Goal: Task Accomplishment & Management: Manage account settings

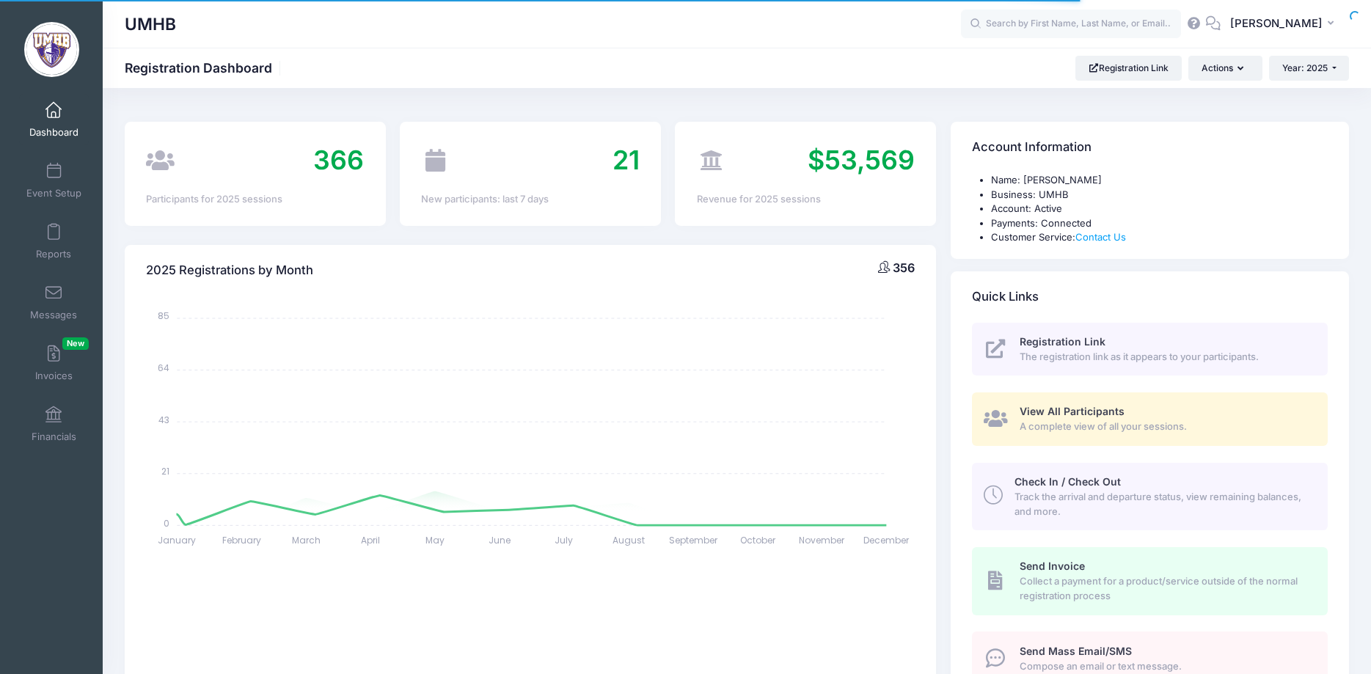
select select
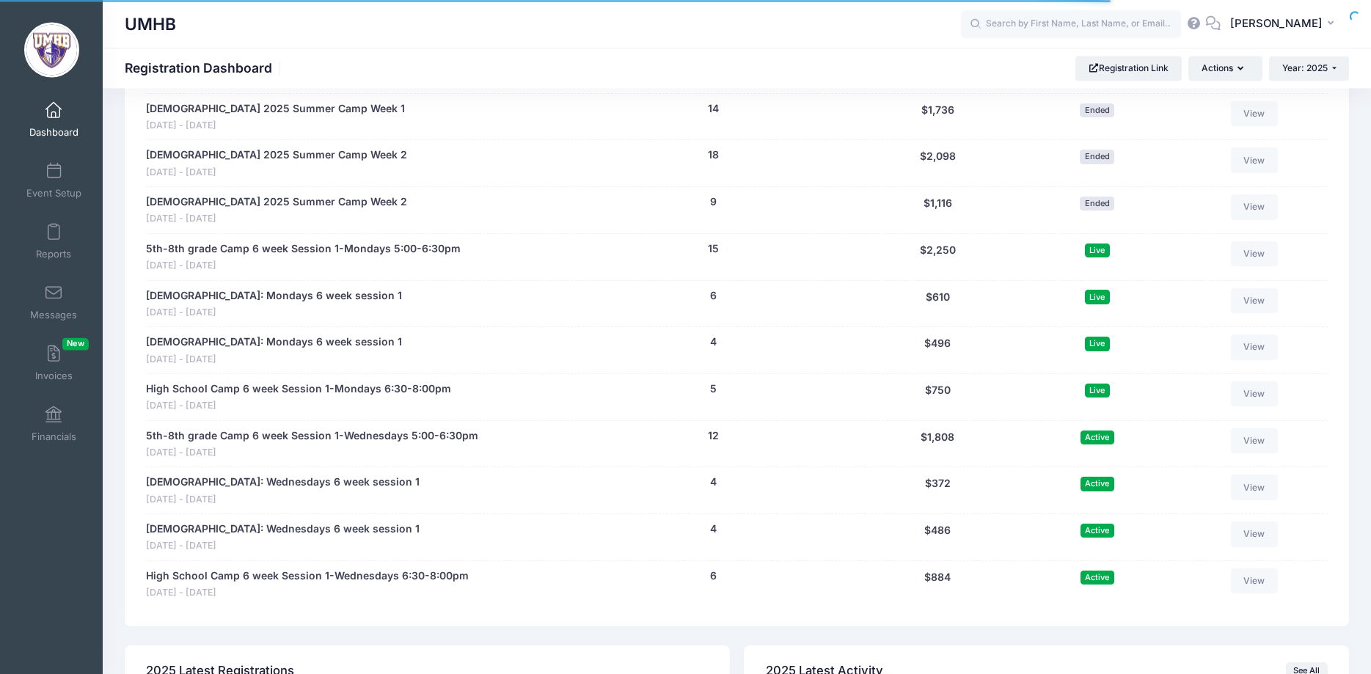
scroll to position [2041, 0]
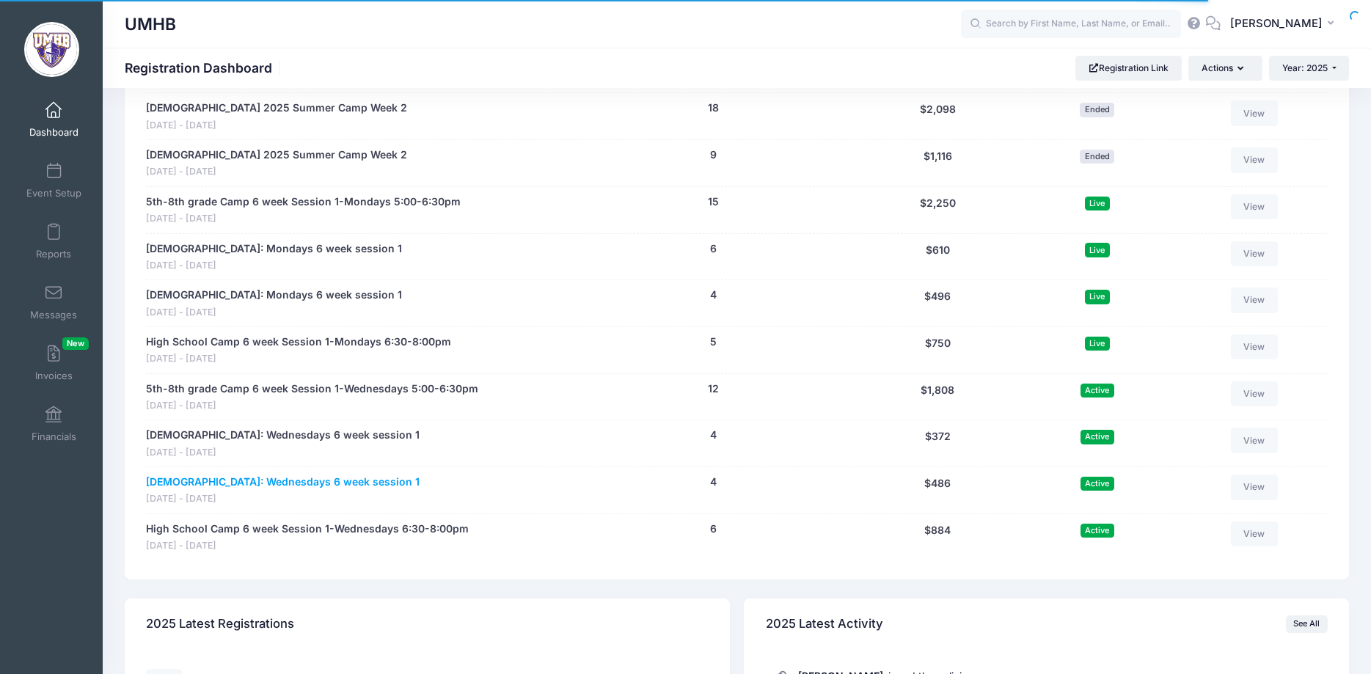
click at [251, 480] on link "[DEMOGRAPHIC_DATA]: Wednesdays 6 week session 1" at bounding box center [283, 481] width 274 height 15
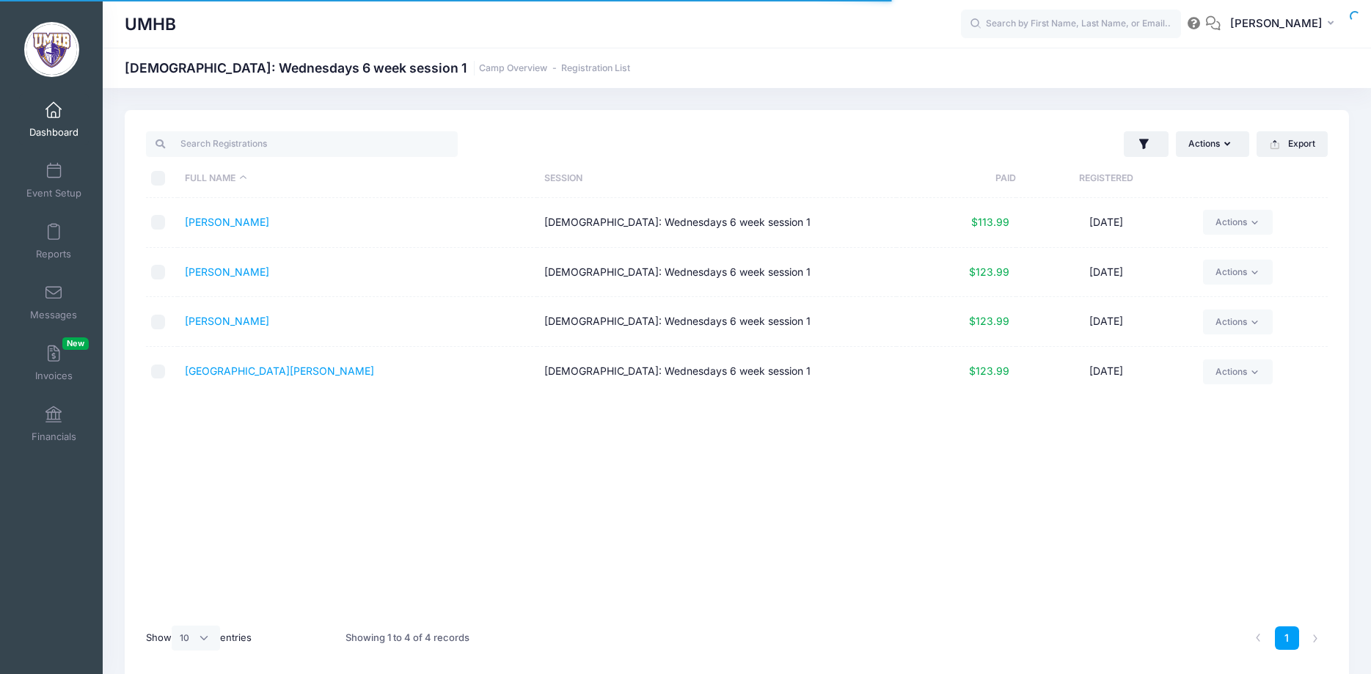
select select "10"
click at [54, 115] on span at bounding box center [54, 111] width 0 height 16
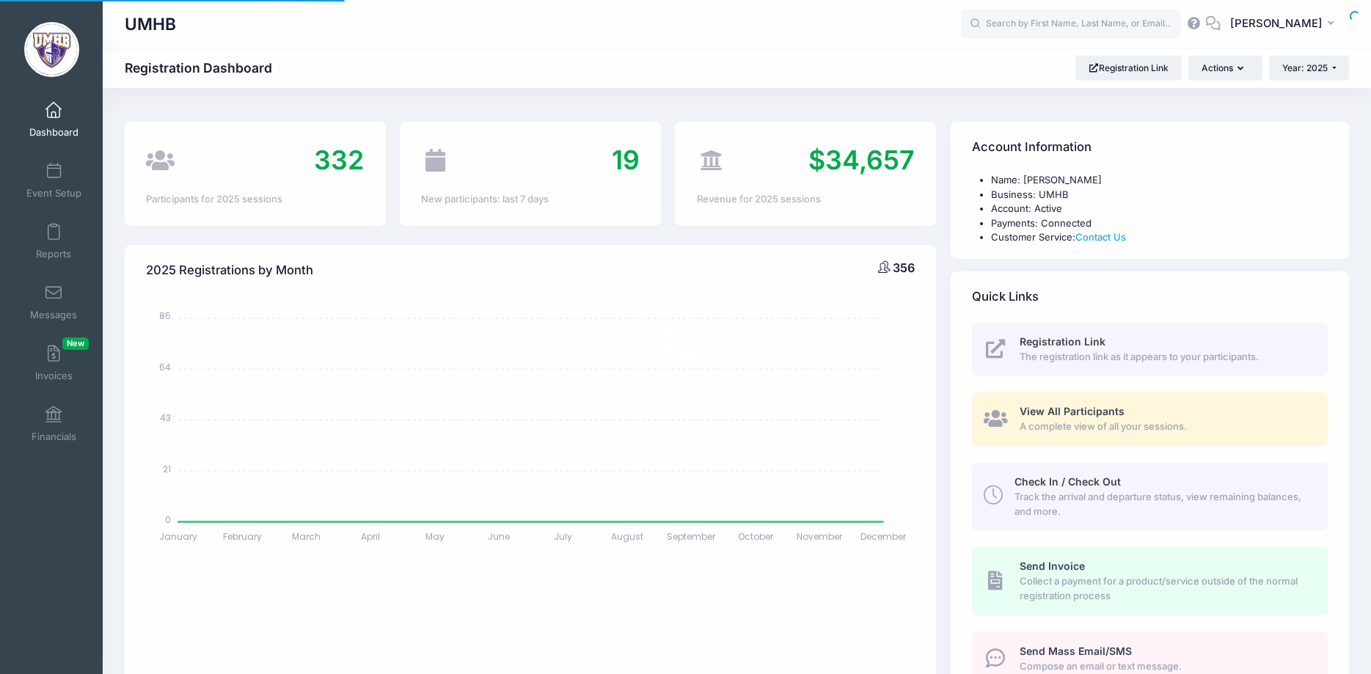
select select
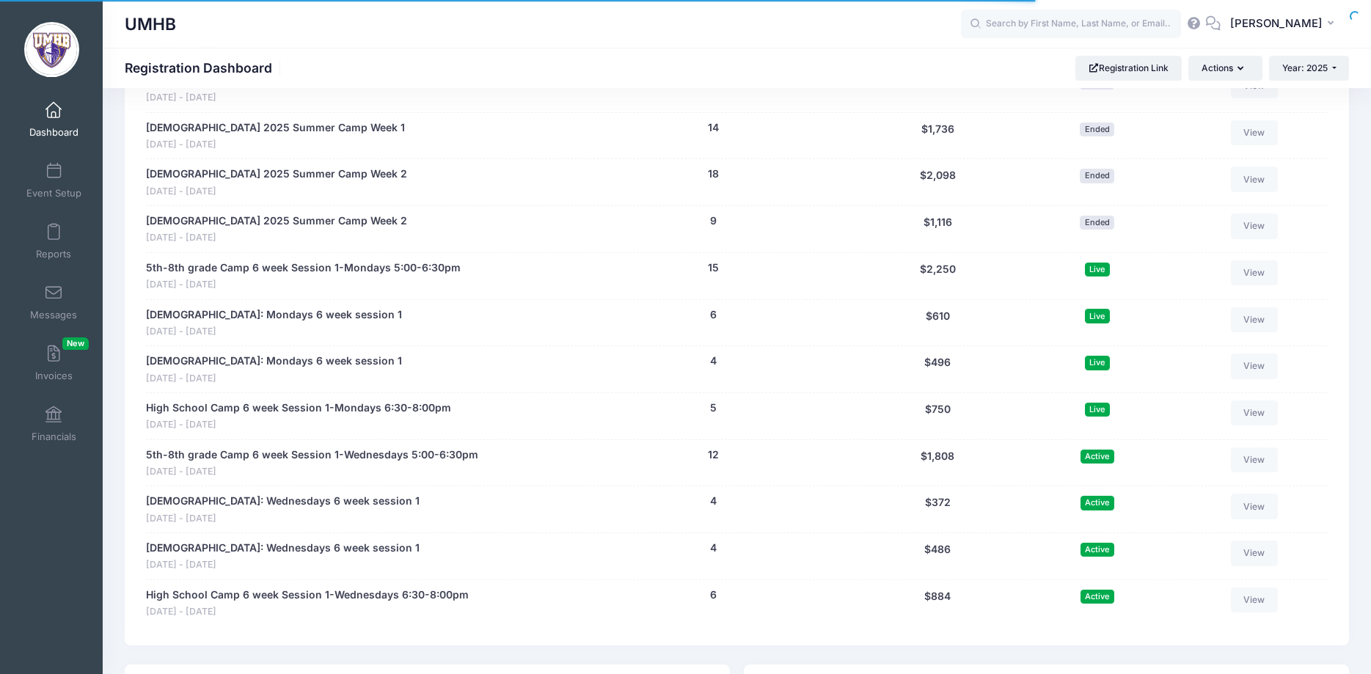
scroll to position [2095, 0]
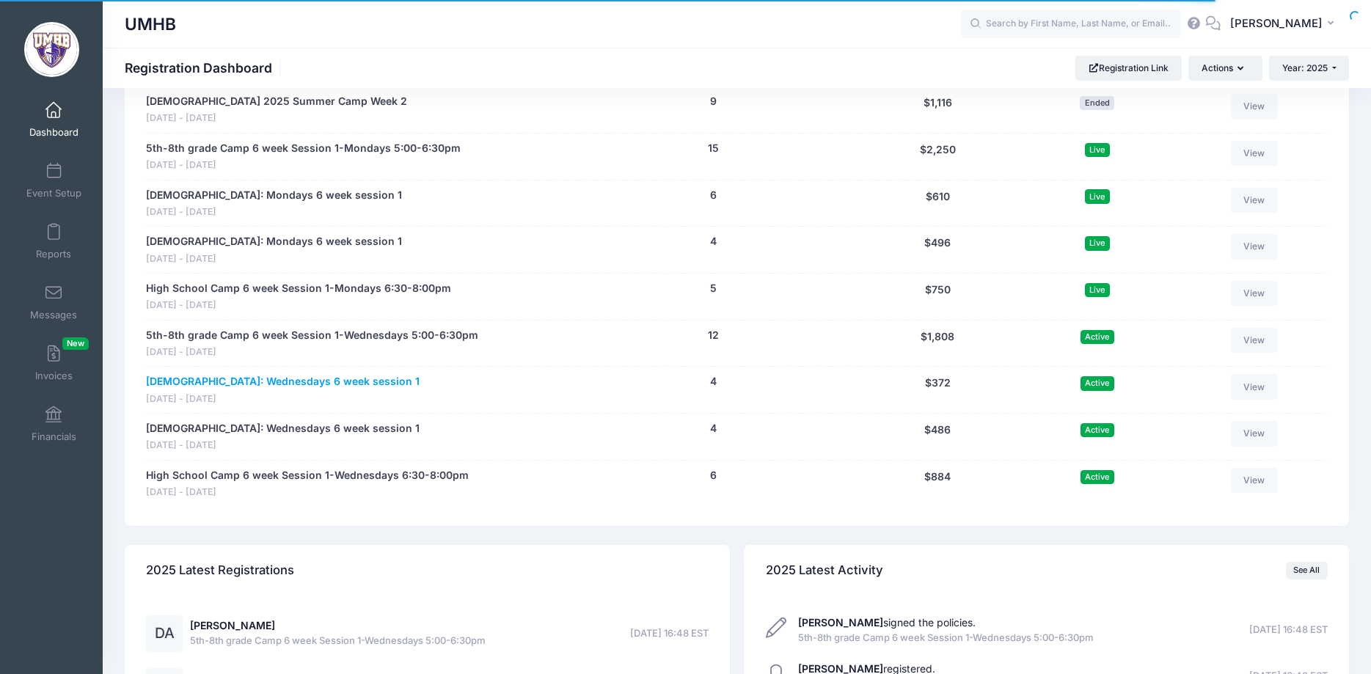
click at [307, 387] on link "6-7 Year Old: Wednesdays 6 week session 1" at bounding box center [283, 381] width 274 height 15
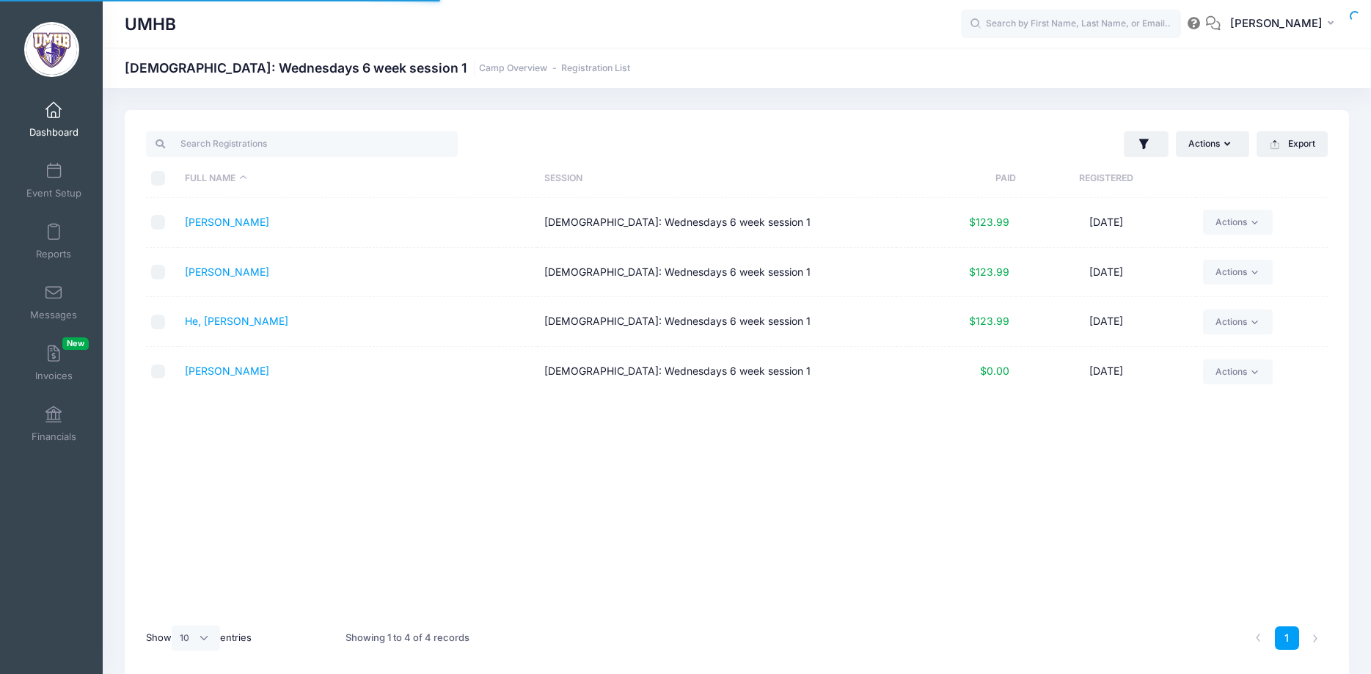
select select "10"
click at [54, 113] on span at bounding box center [54, 111] width 0 height 16
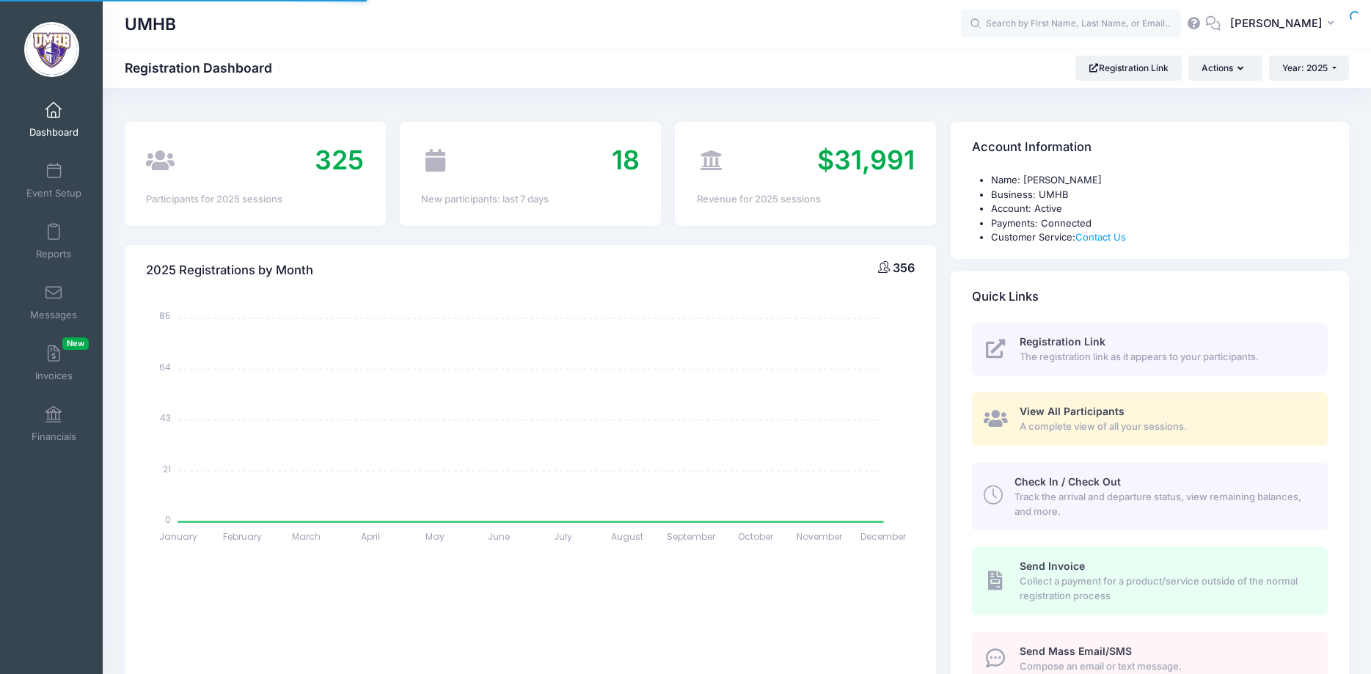
select select
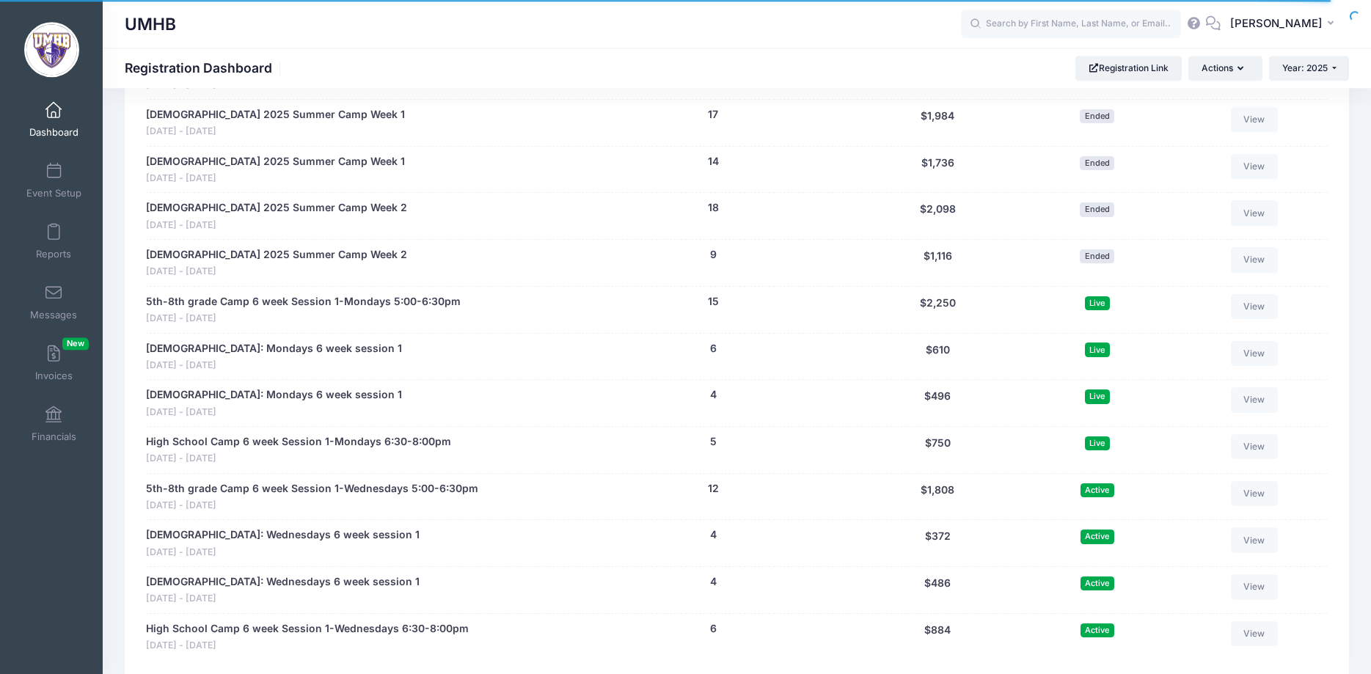
scroll to position [2095, 0]
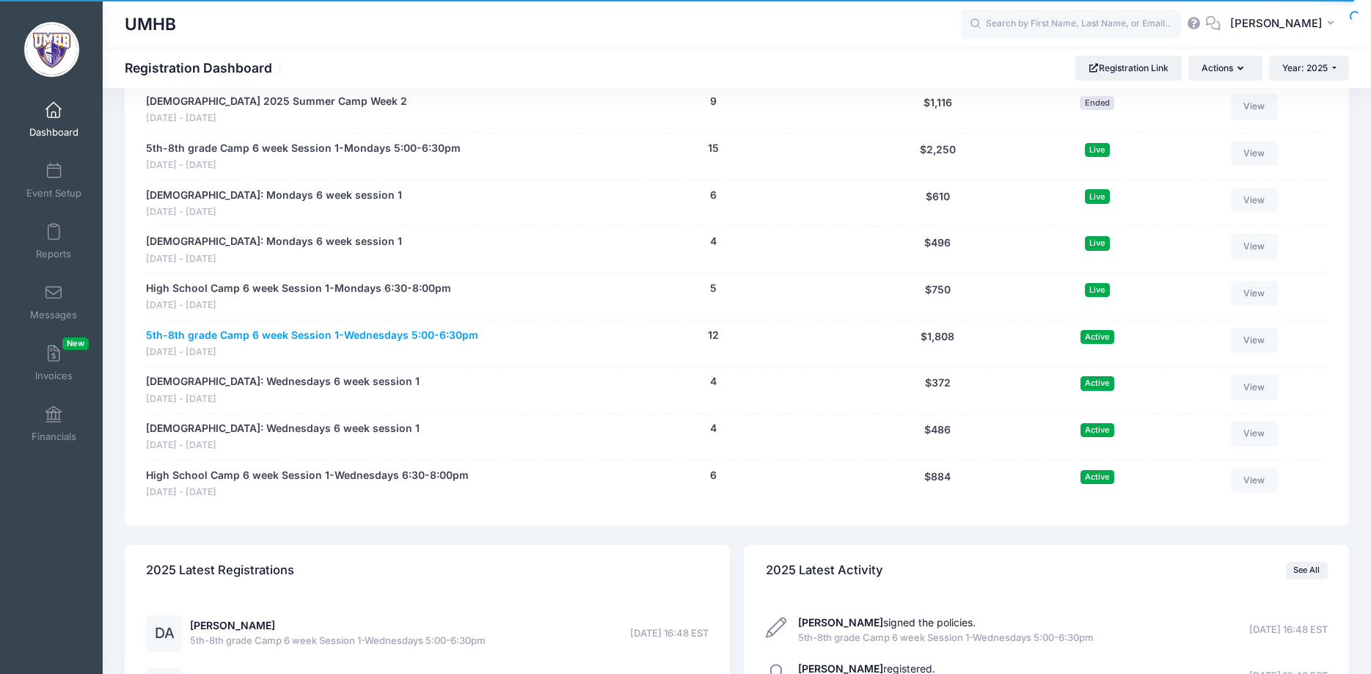
click at [285, 340] on link "5th-8th grade Camp 6 week Session 1-Wednesdays 5:00-6:30pm" at bounding box center [312, 335] width 332 height 15
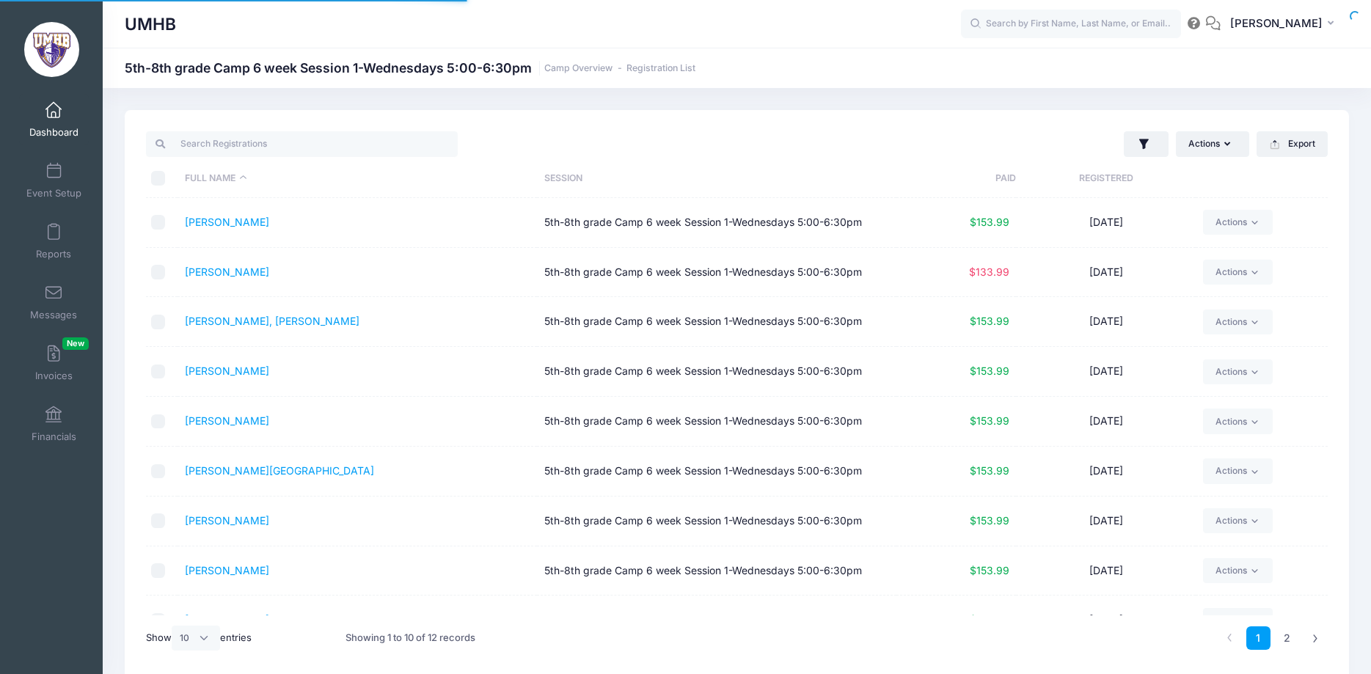
select select "10"
click at [1231, 414] on link "Actions" at bounding box center [1238, 420] width 70 height 25
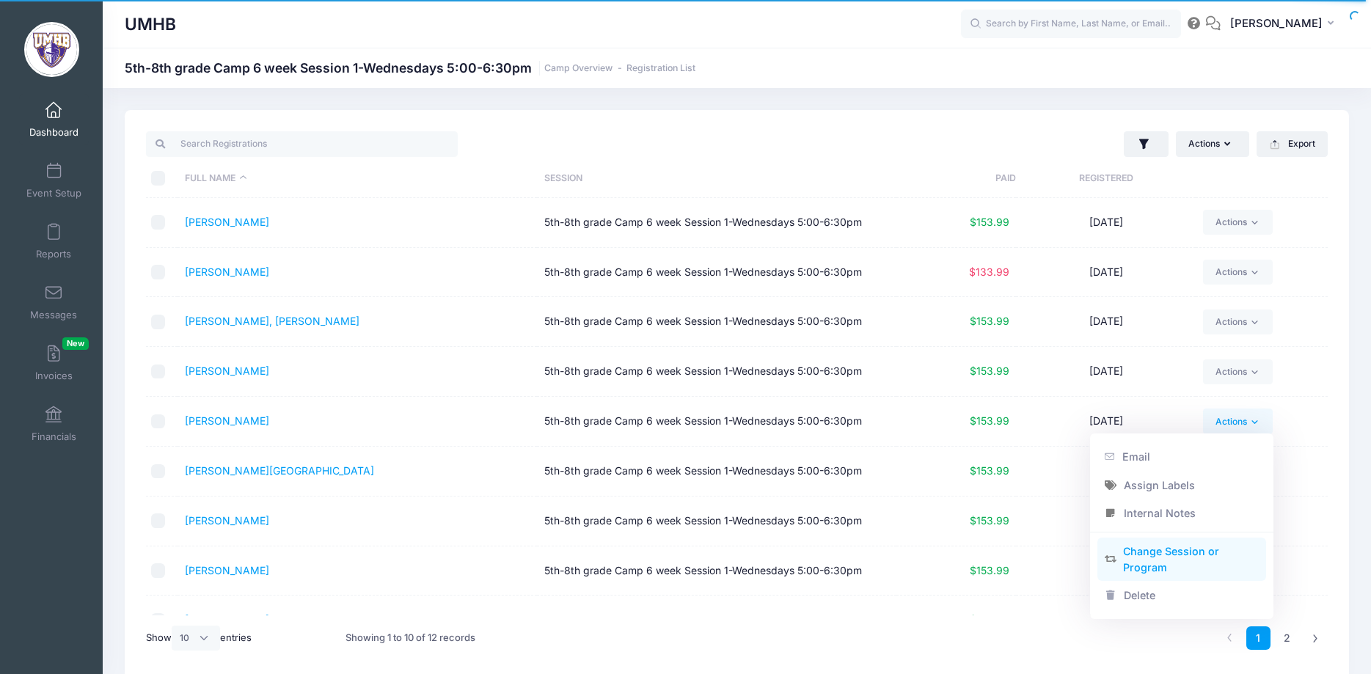
click at [1168, 551] on link "Change Session or Program" at bounding box center [1181, 560] width 169 height 44
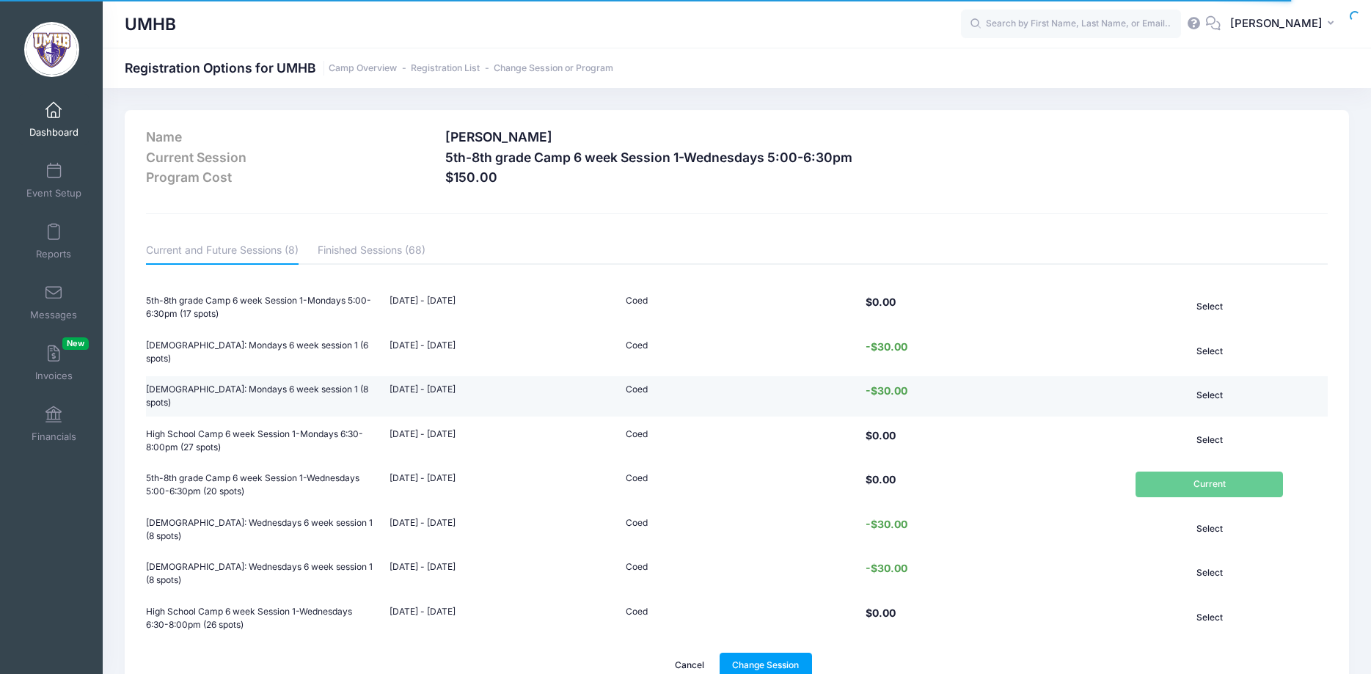
click at [1214, 392] on button "Select" at bounding box center [1209, 395] width 148 height 25
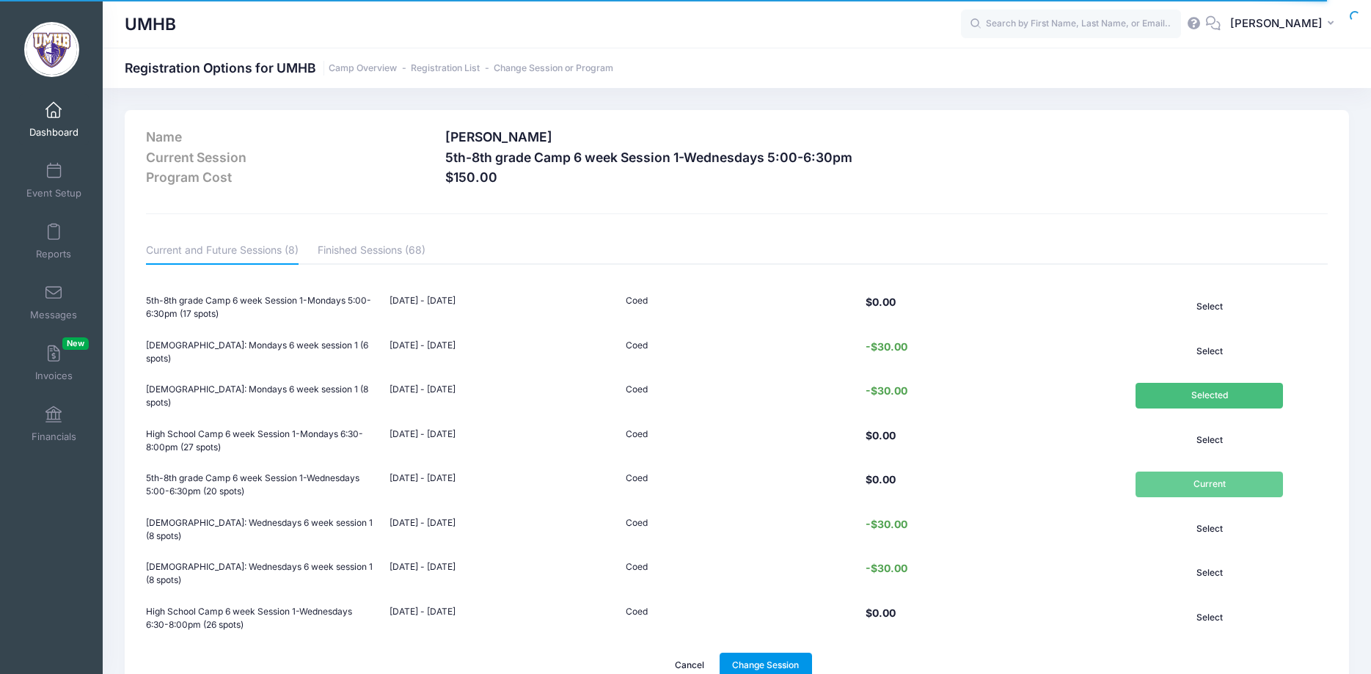
click at [770, 662] on link "Change Session" at bounding box center [765, 665] width 92 height 25
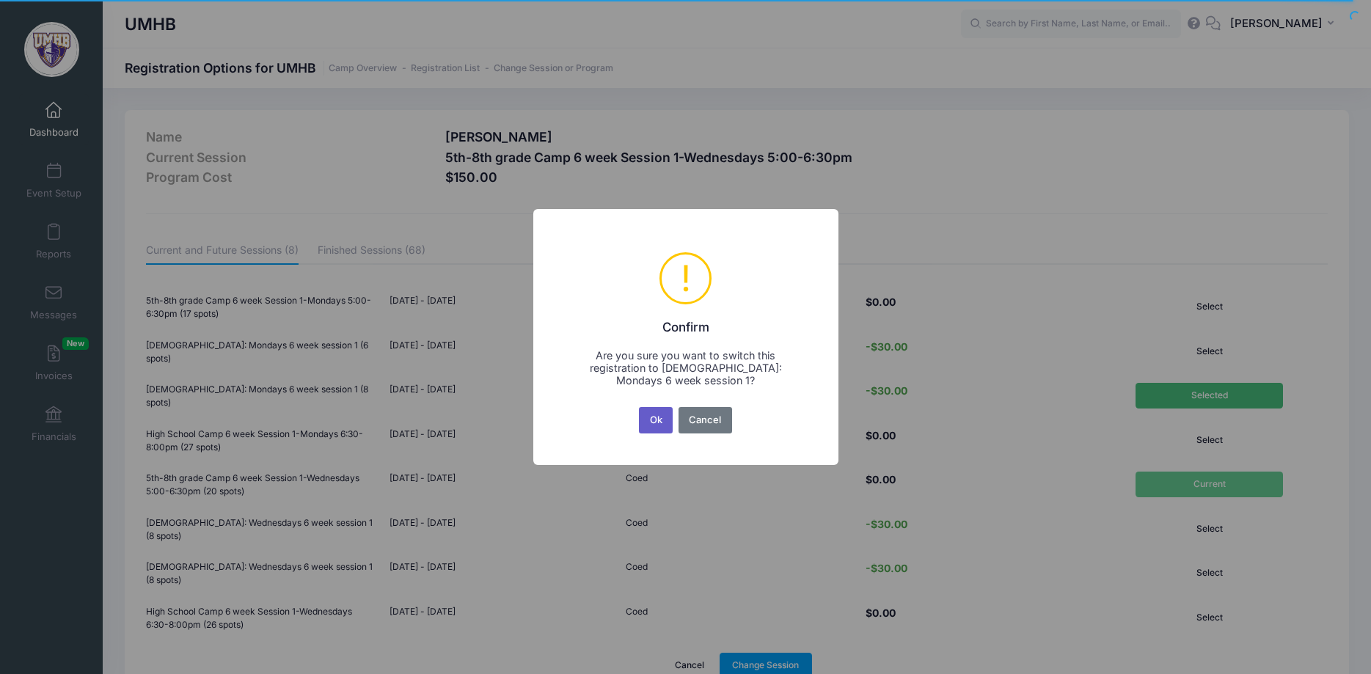
click at [658, 422] on button "Ok" at bounding box center [656, 420] width 34 height 26
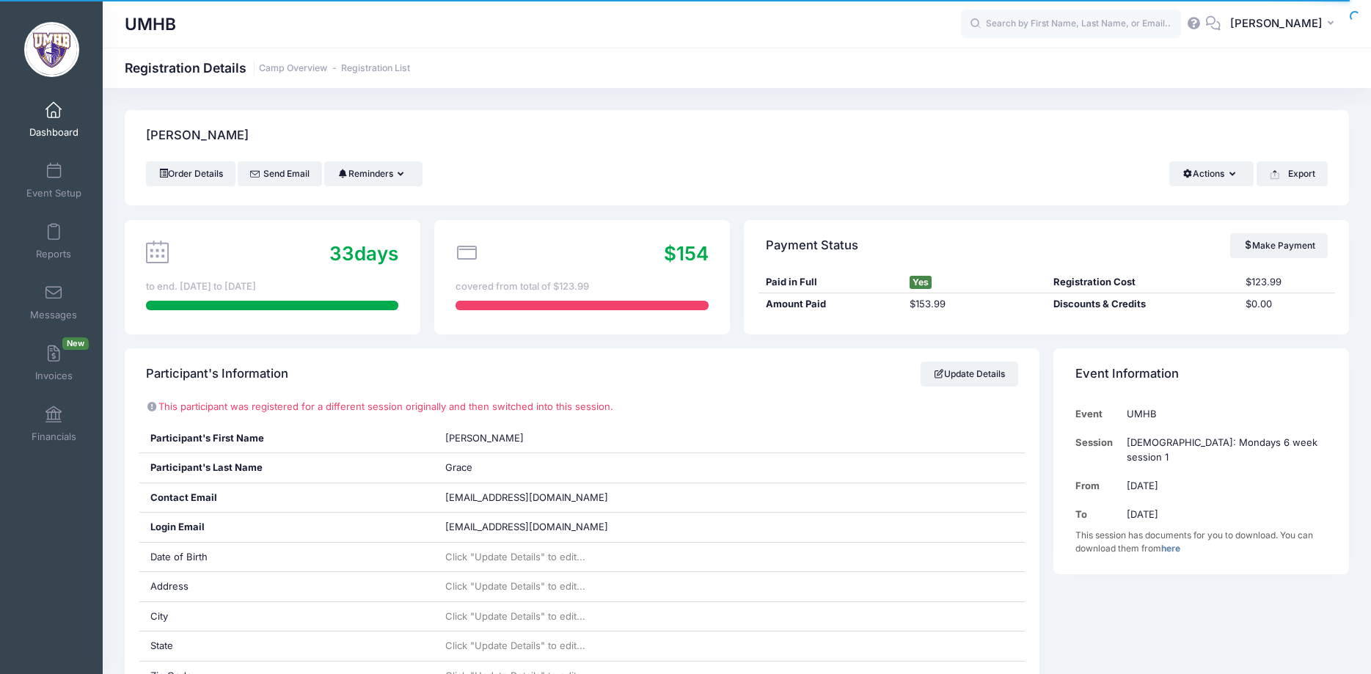
click at [54, 113] on span at bounding box center [54, 111] width 0 height 16
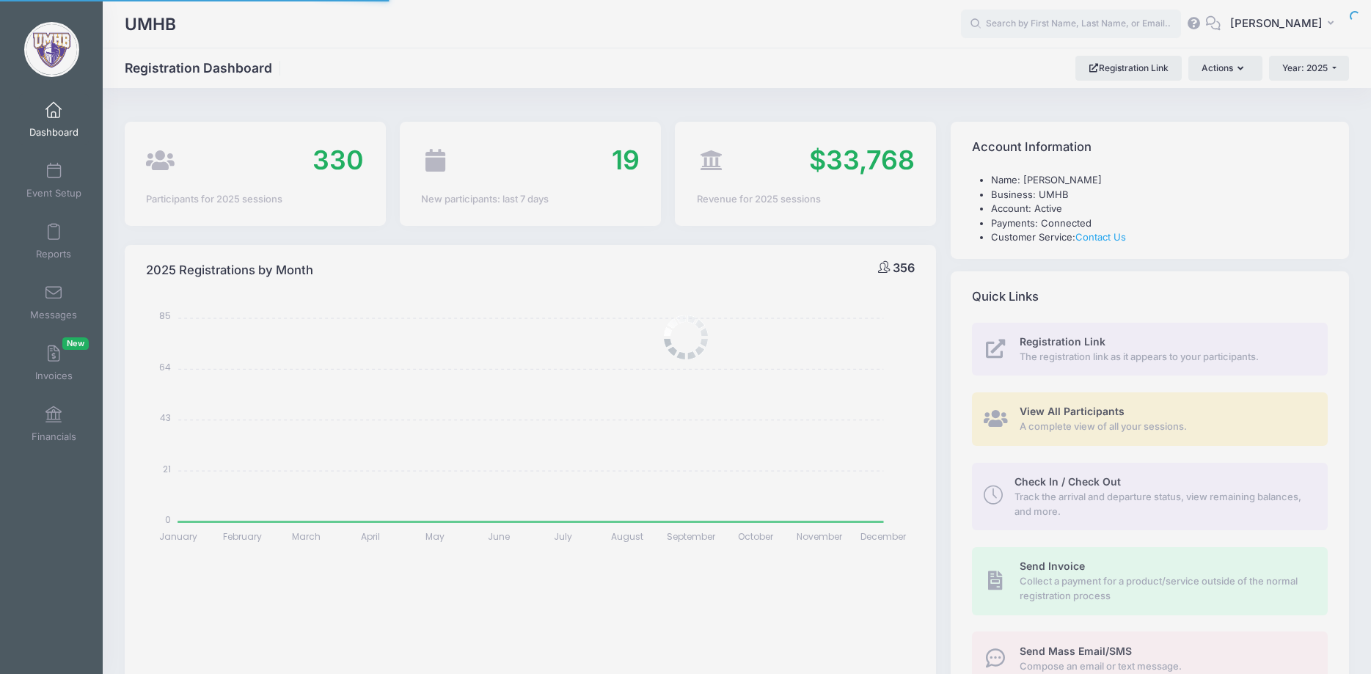
select select
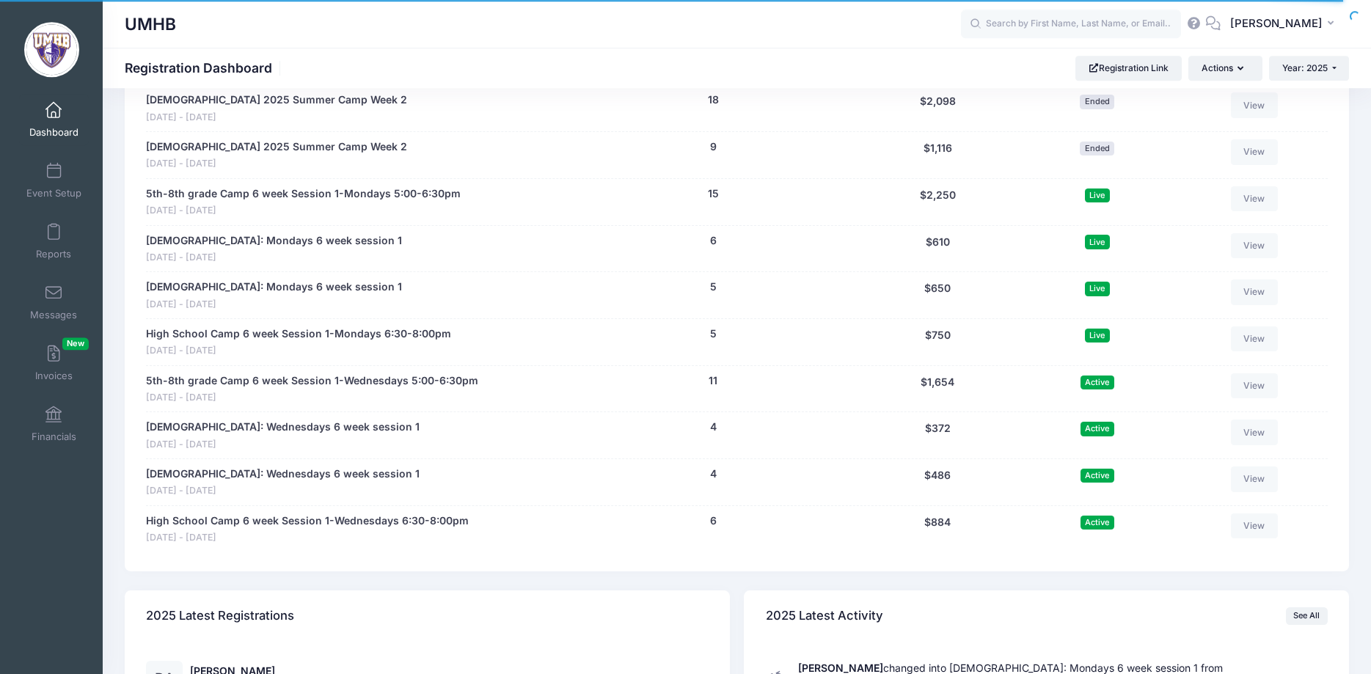
scroll to position [2020, 0]
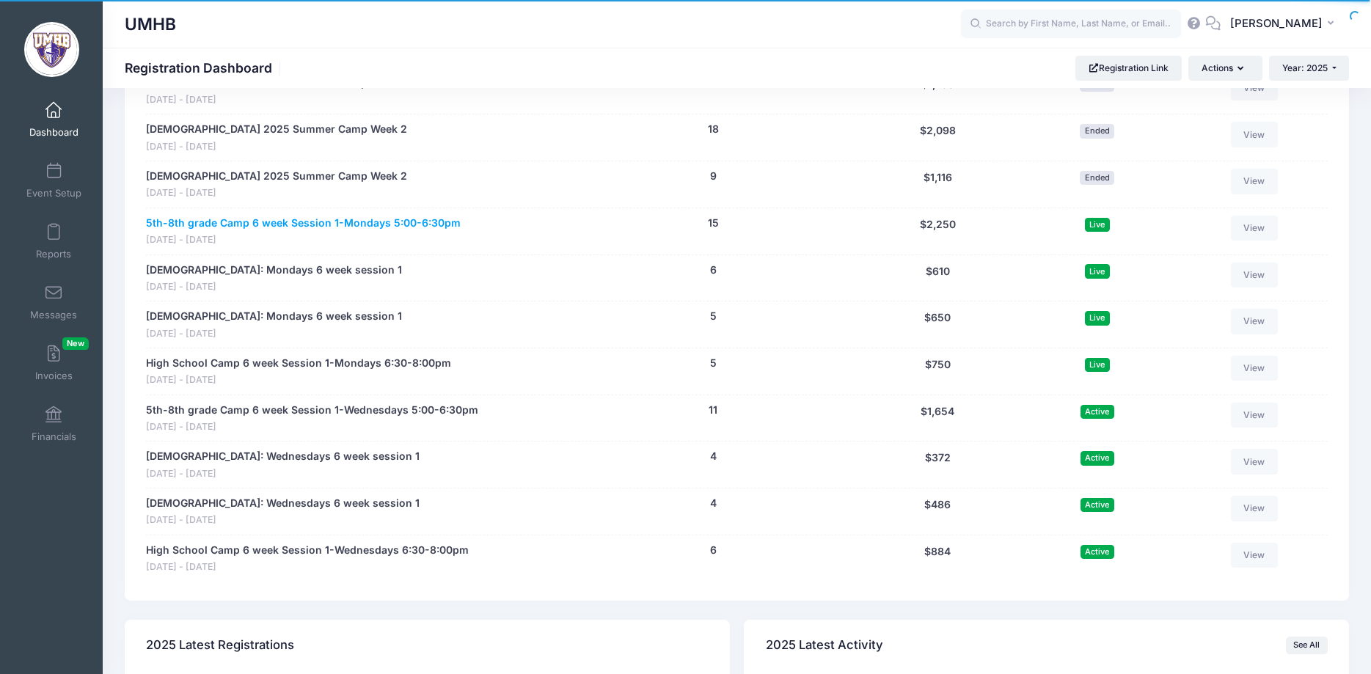
click at [414, 223] on link "5th-8th grade Camp 6 week Session 1-Mondays 5:00-6:30pm" at bounding box center [303, 223] width 315 height 15
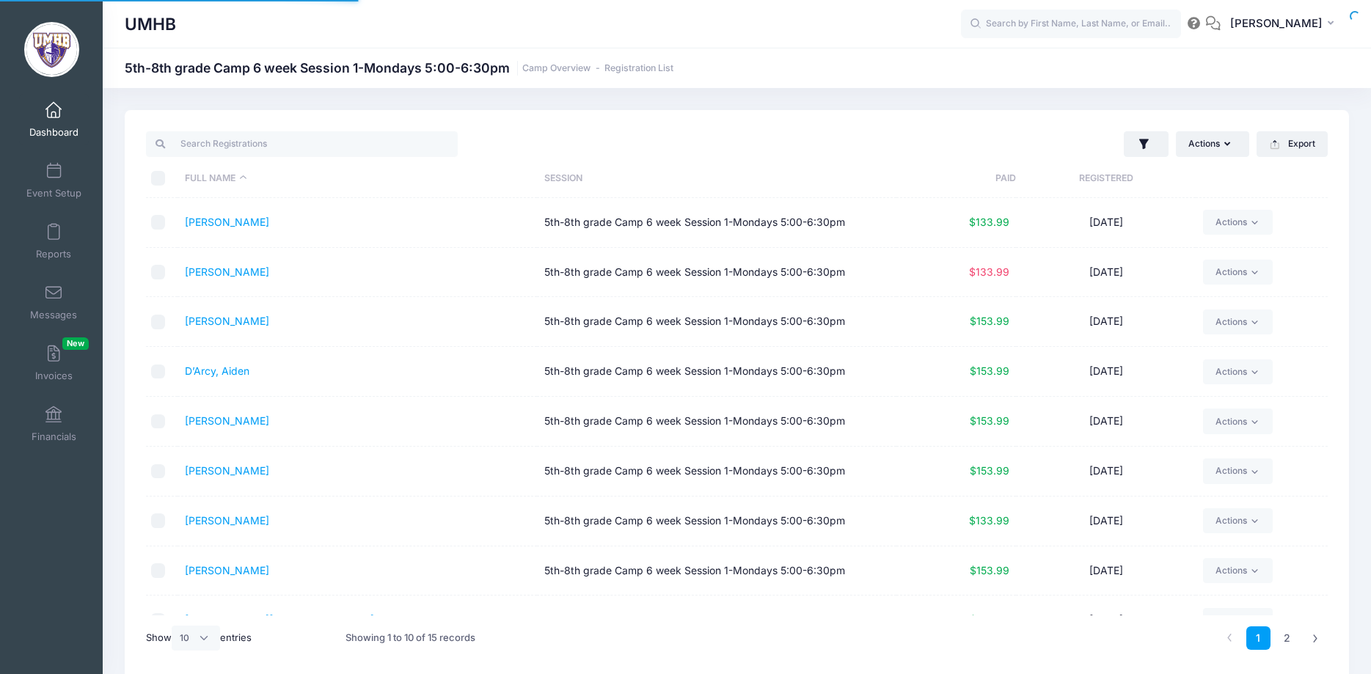
select select "10"
click at [54, 117] on span at bounding box center [54, 111] width 0 height 16
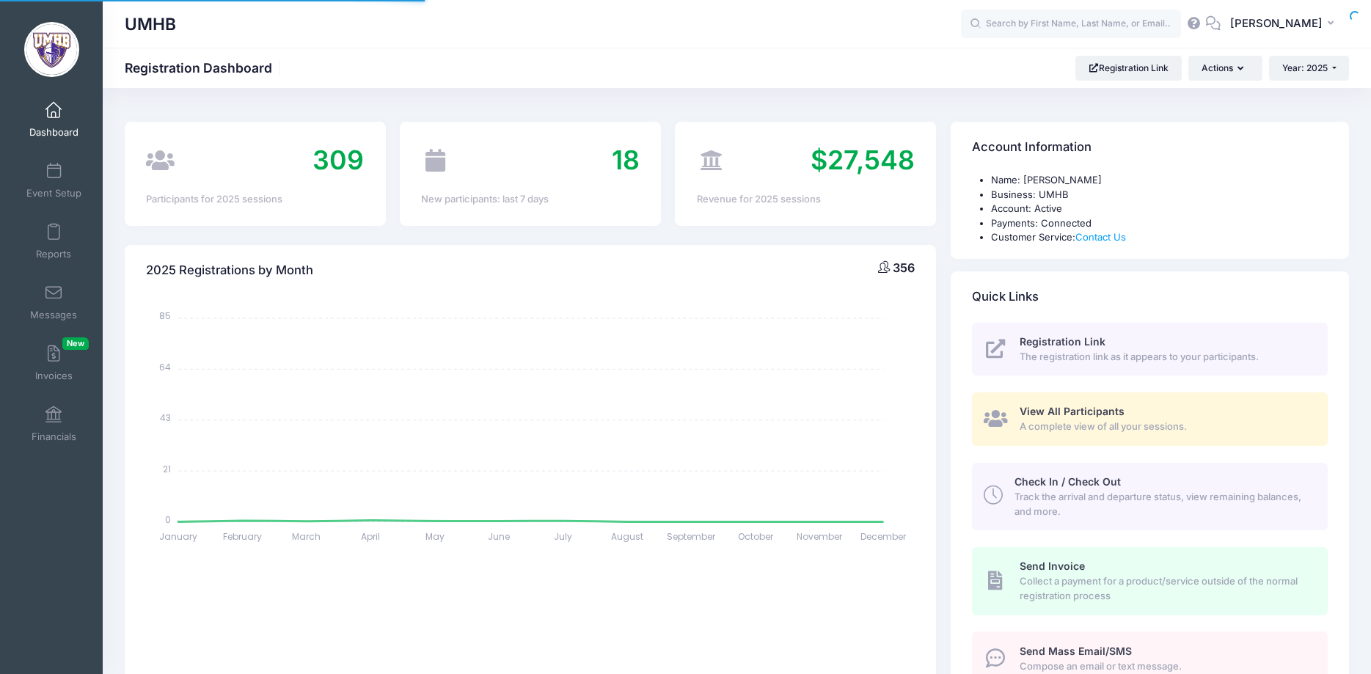
select select
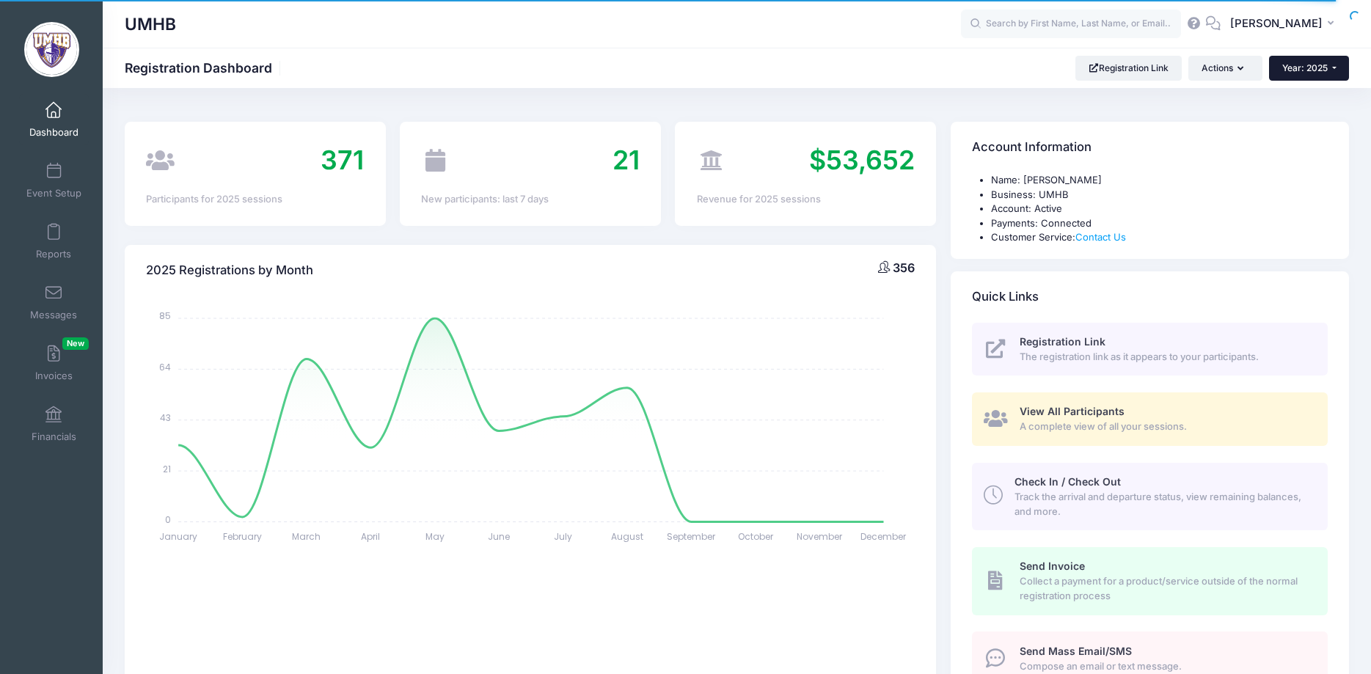
click at [1310, 78] on button "Year: 2025" at bounding box center [1309, 68] width 80 height 25
